Goal: Check status

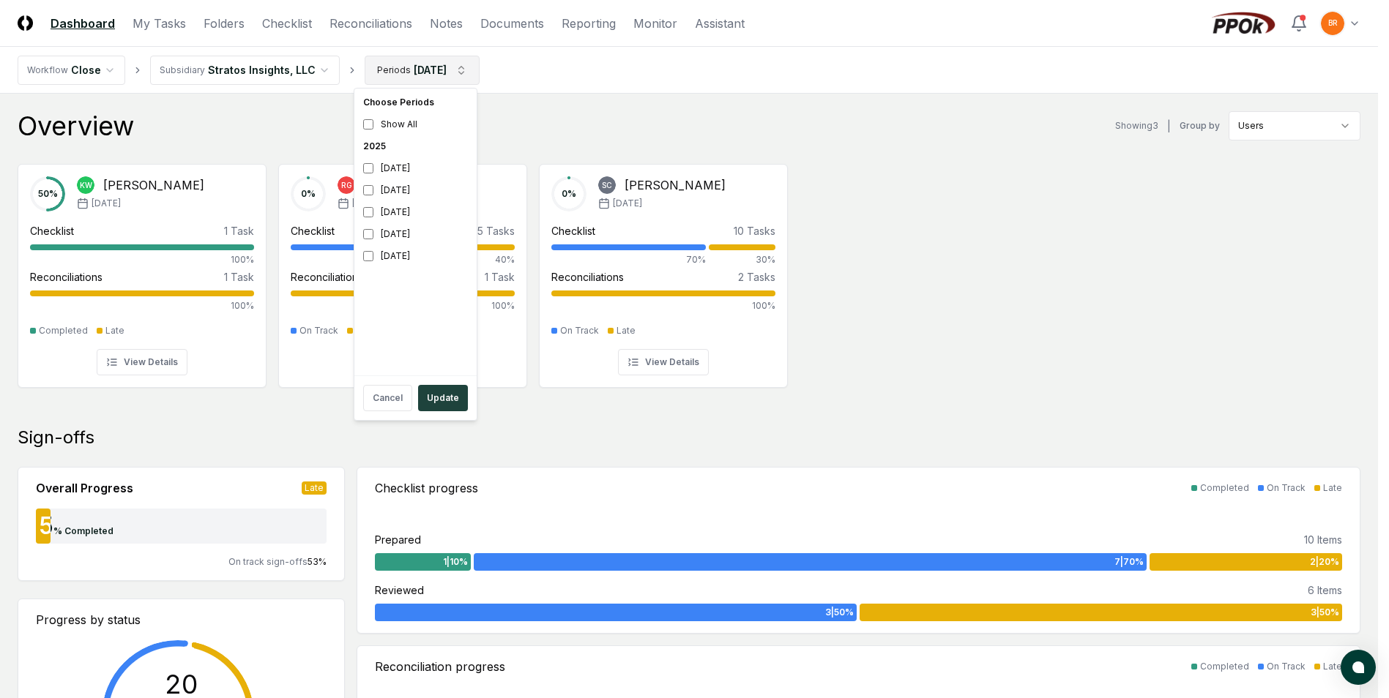
drag, startPoint x: 441, startPoint y: 398, endPoint x: 474, endPoint y: 398, distance: 32.9
click at [441, 397] on button "Update" at bounding box center [443, 398] width 50 height 26
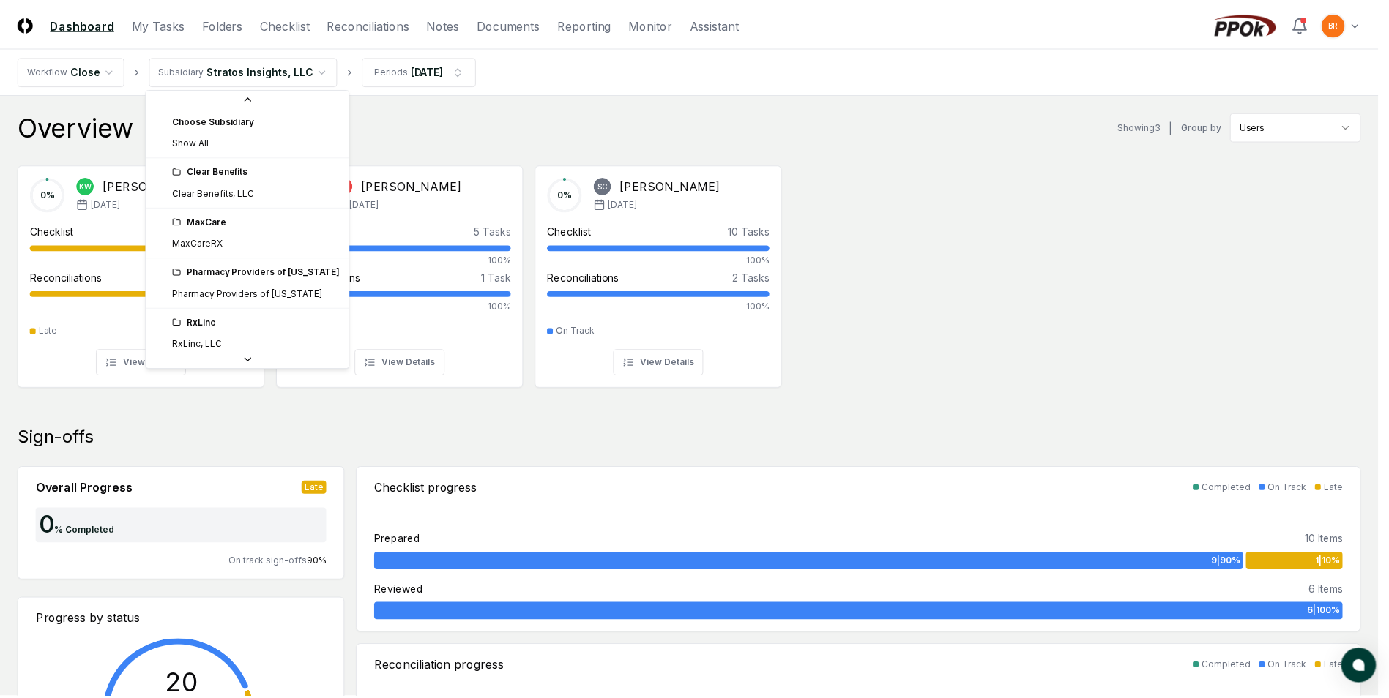
scroll to position [55, 0]
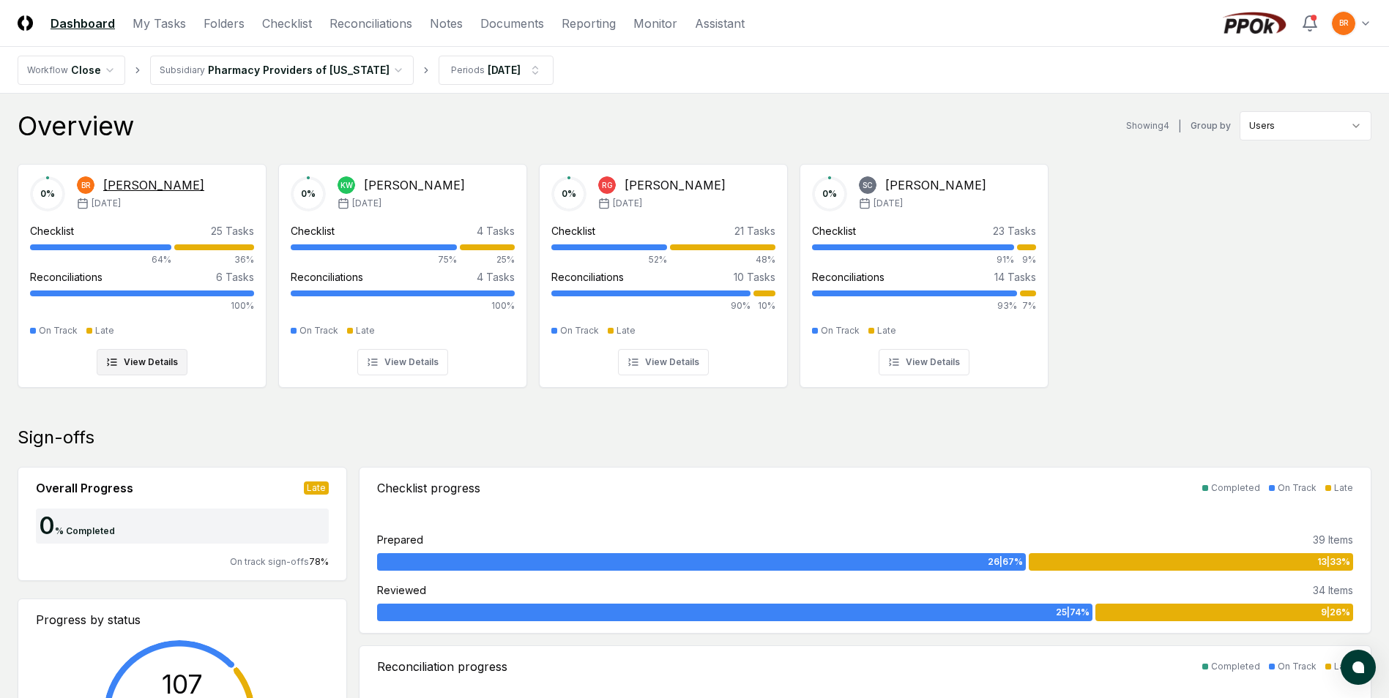
click at [176, 201] on div "[DATE]" at bounding box center [140, 203] width 127 height 13
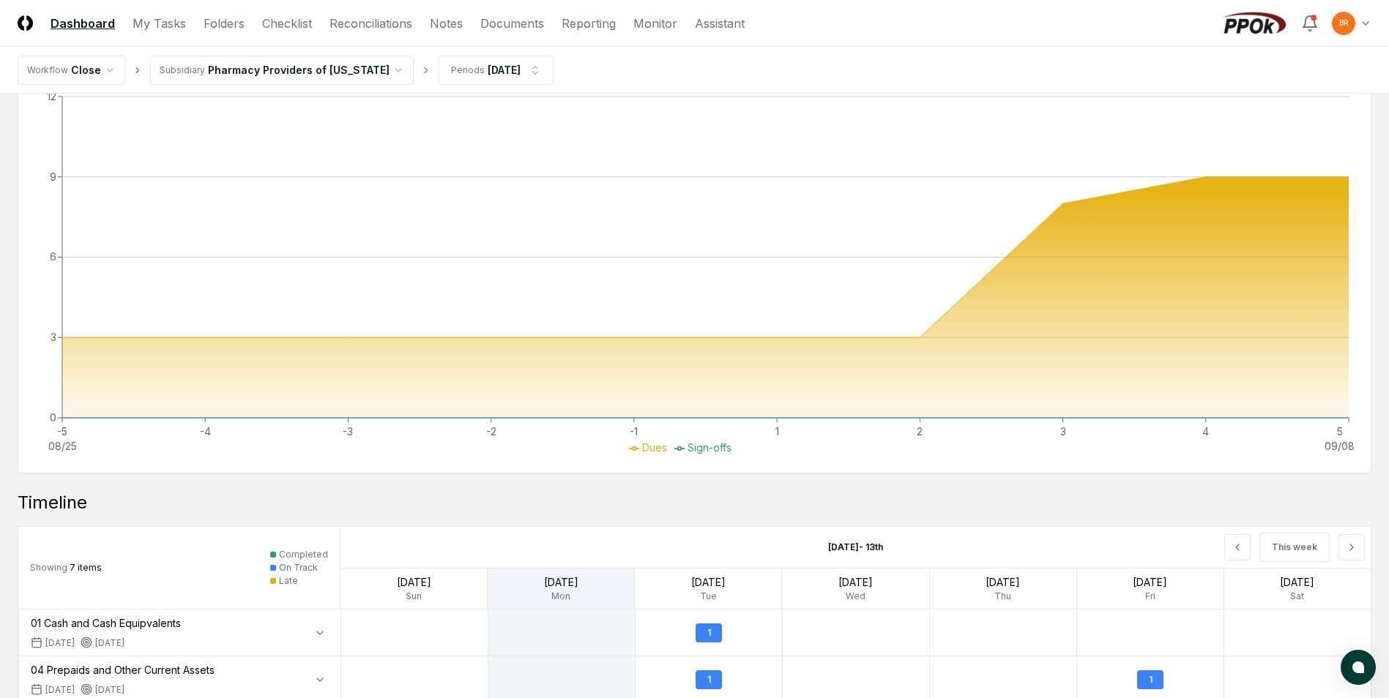
scroll to position [659, 0]
